Goal: Complete application form

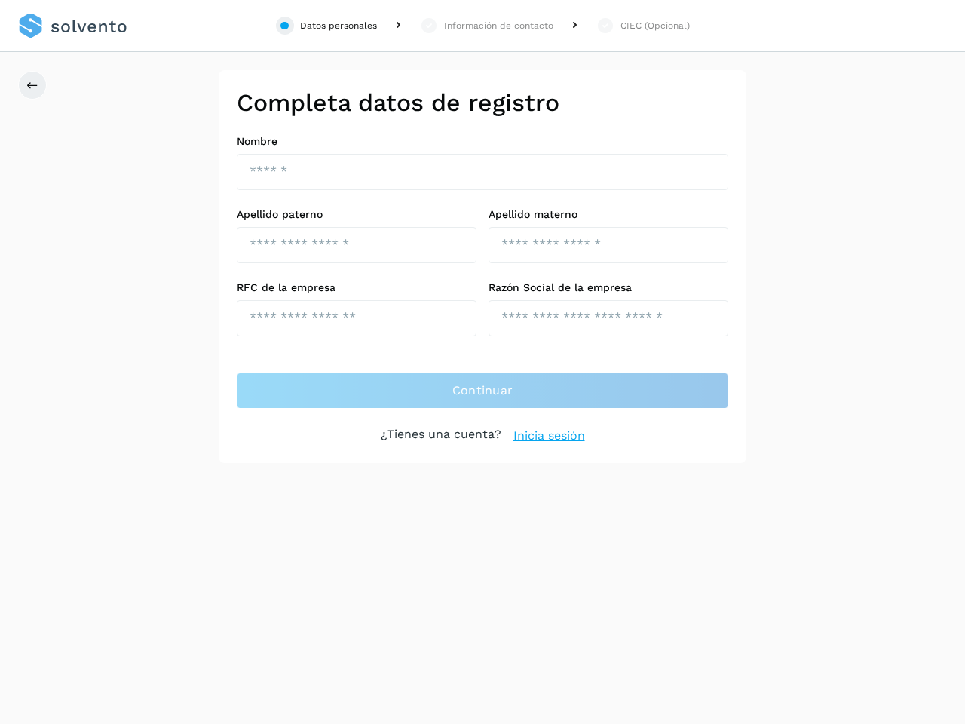
click at [327, 26] on div "Datos personales" at bounding box center [338, 26] width 77 height 14
click at [486, 26] on div "Información de contacto" at bounding box center [498, 26] width 109 height 14
click at [643, 26] on div "CIEC (Opcional)" at bounding box center [655, 26] width 69 height 14
click at [32, 85] on icon at bounding box center [32, 85] width 12 height 12
